Goal: Register for event/course

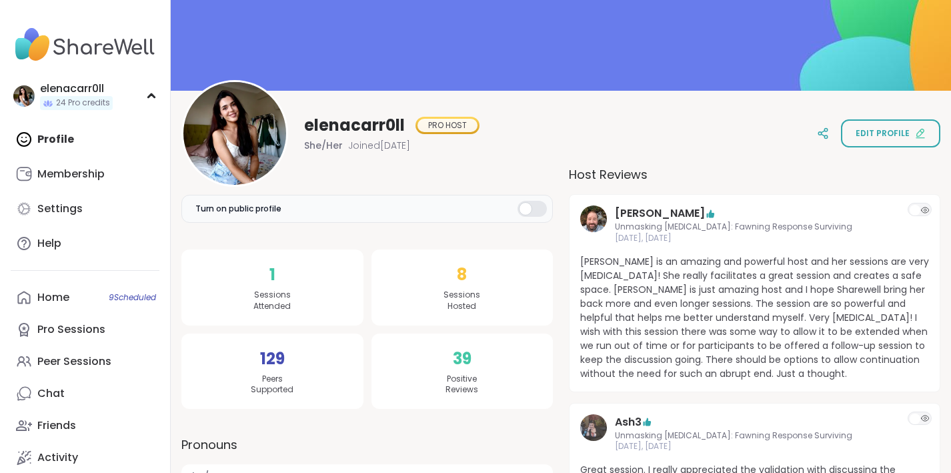
scroll to position [107, 0]
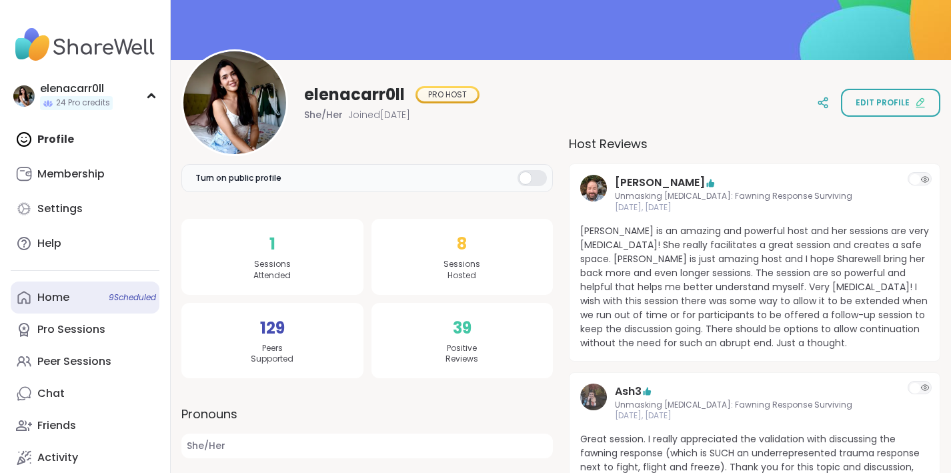
click at [109, 293] on span "9 Scheduled" at bounding box center [132, 297] width 47 height 11
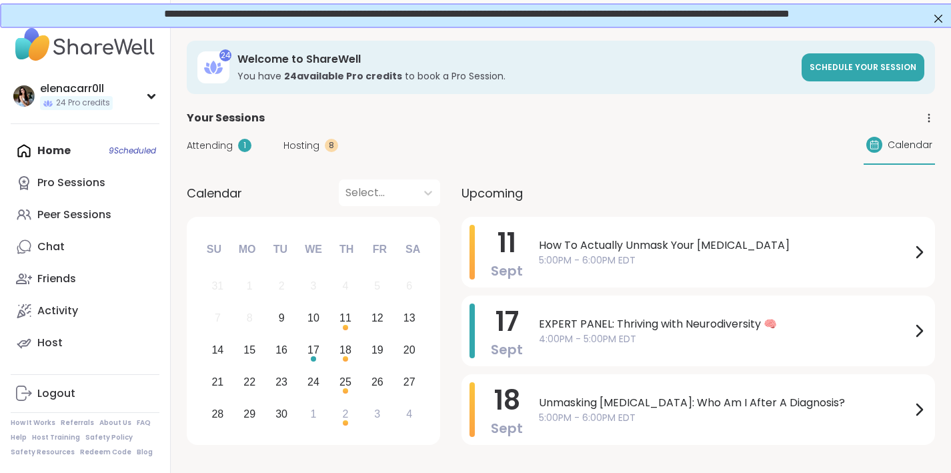
click at [319, 148] on div "Hosting 8" at bounding box center [310, 146] width 55 height 14
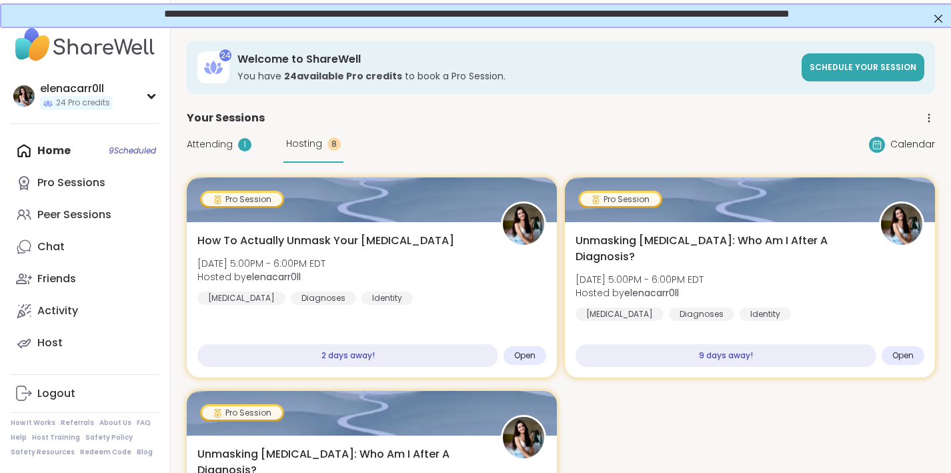
click at [936, 7] on div "**********" at bounding box center [475, 12] width 924 height 11
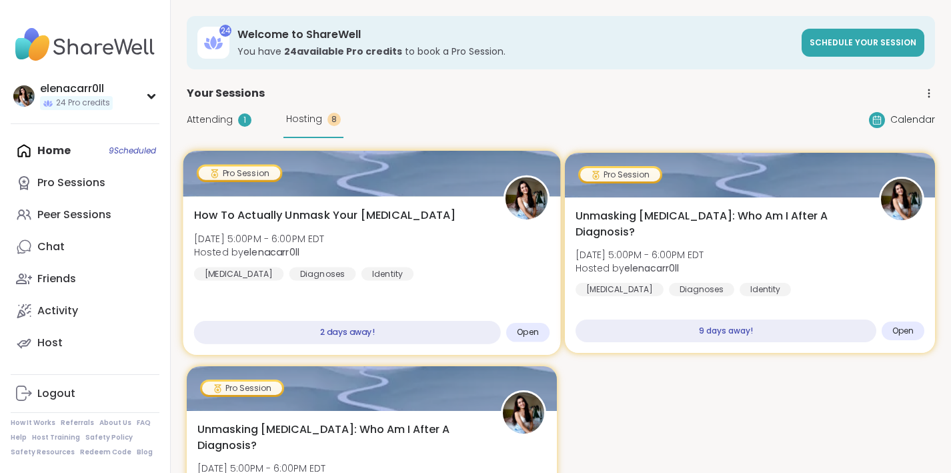
click at [390, 207] on span "How To Actually Unmask Your [MEDICAL_DATA]" at bounding box center [325, 215] width 262 height 16
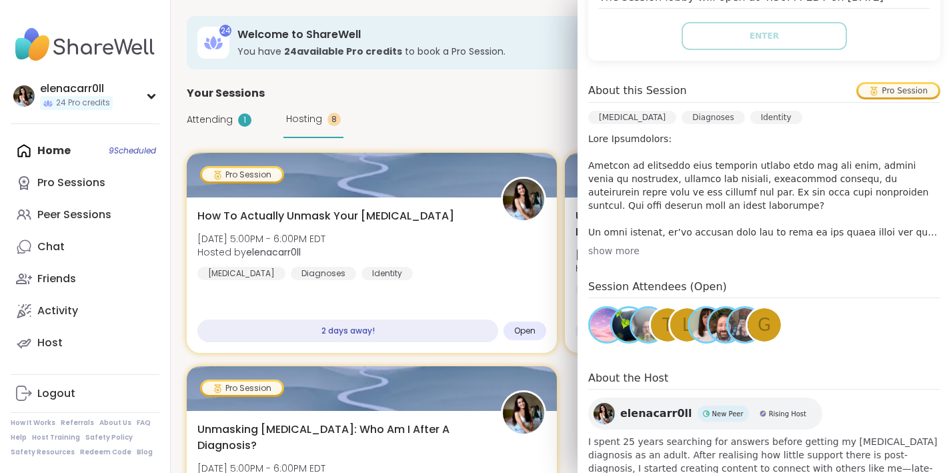
scroll to position [364, 0]
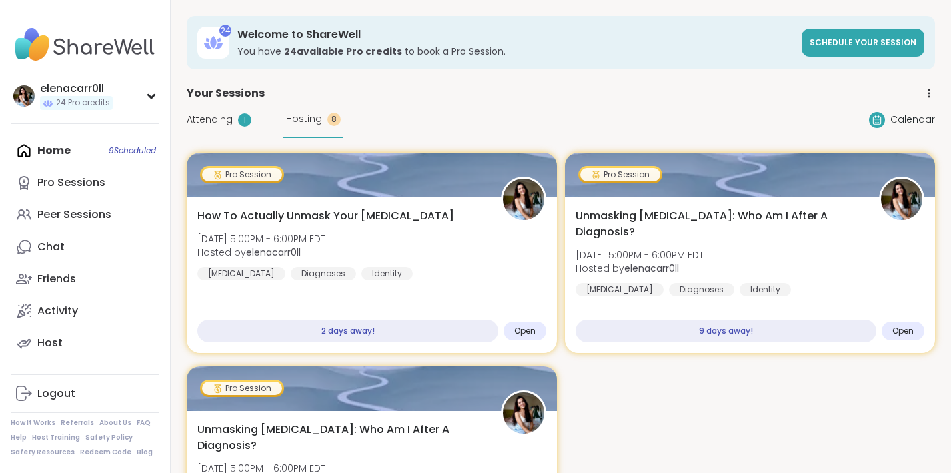
click at [504, 95] on div "Your Sessions" at bounding box center [561, 93] width 748 height 16
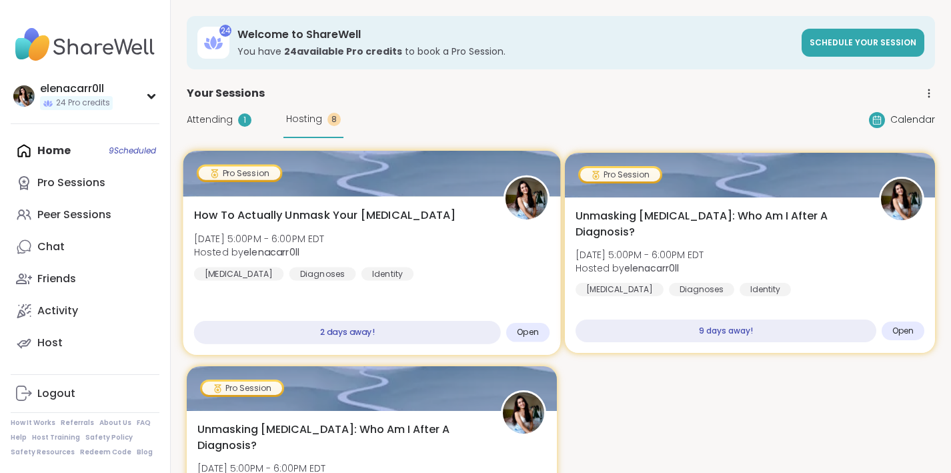
click at [346, 248] on div "How To Actually Unmask Your [MEDICAL_DATA] [DATE] 5:00PM - 6:00PM EDT Hosted by…" at bounding box center [372, 243] width 356 height 73
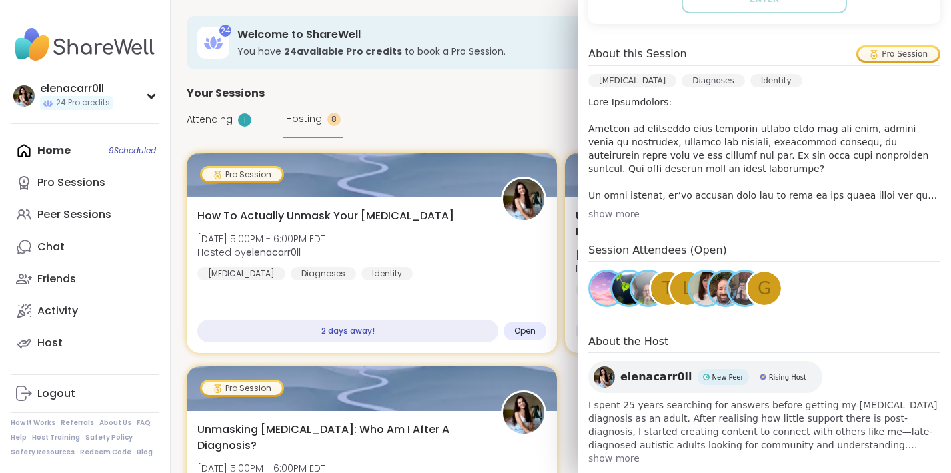
click at [390, 115] on div "Attending 1 Hosting 8 Calendar" at bounding box center [561, 119] width 748 height 37
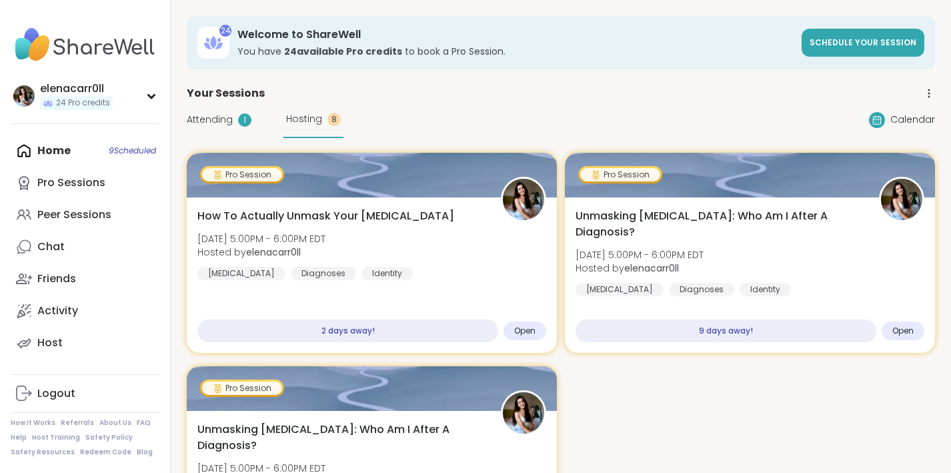
click at [206, 122] on span "Attending" at bounding box center [210, 120] width 46 height 14
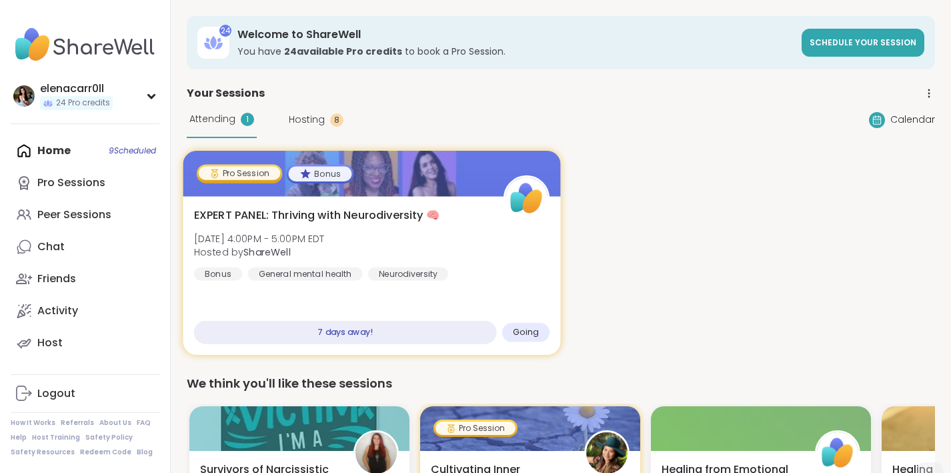
click at [312, 229] on div "EXPERT PANEL: Thriving with Neurodiversity 🧠 [DATE] 4:00PM - 5:00PM EDT Hosted …" at bounding box center [372, 243] width 356 height 73
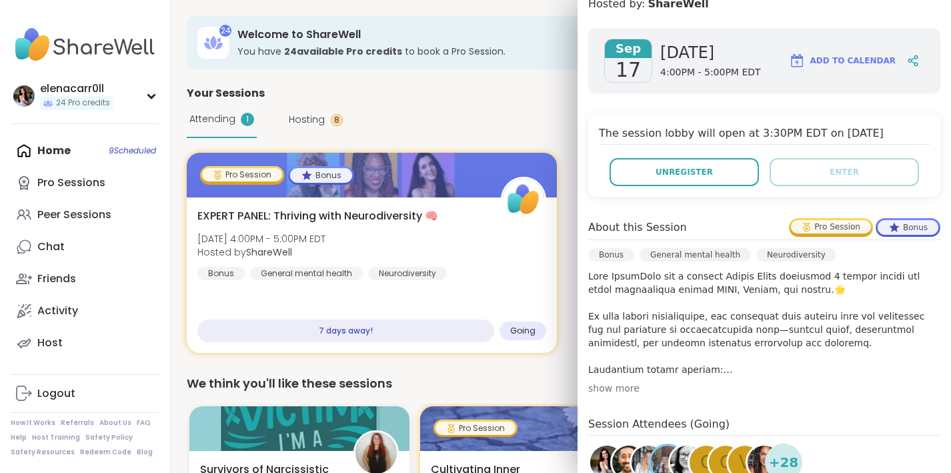
scroll to position [0, 0]
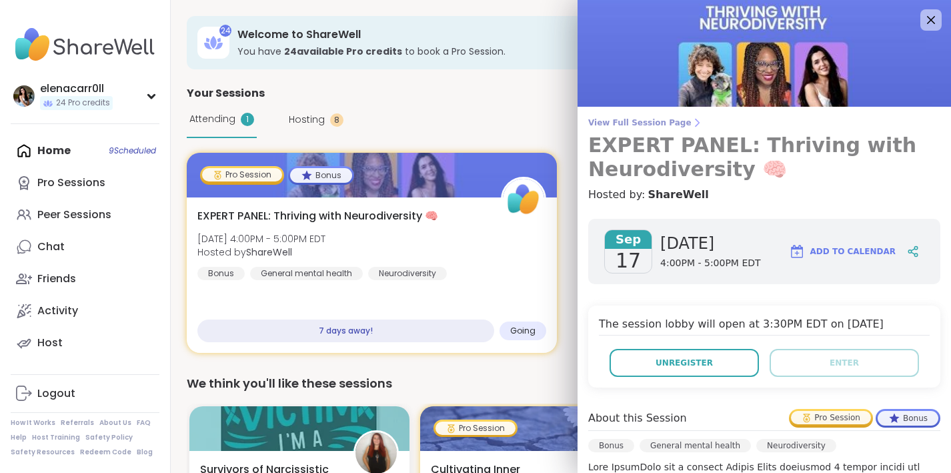
click at [667, 125] on span "View Full Session Page" at bounding box center [764, 122] width 352 height 11
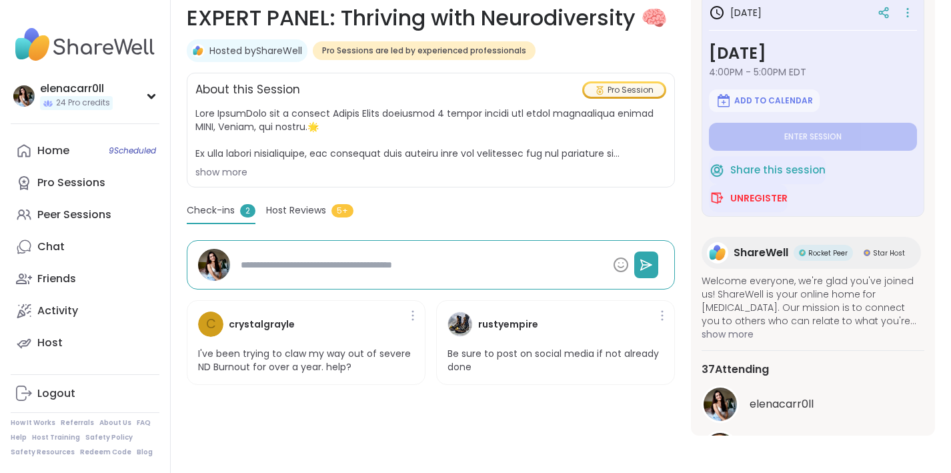
scroll to position [208, 0]
